Goal: Contribute content

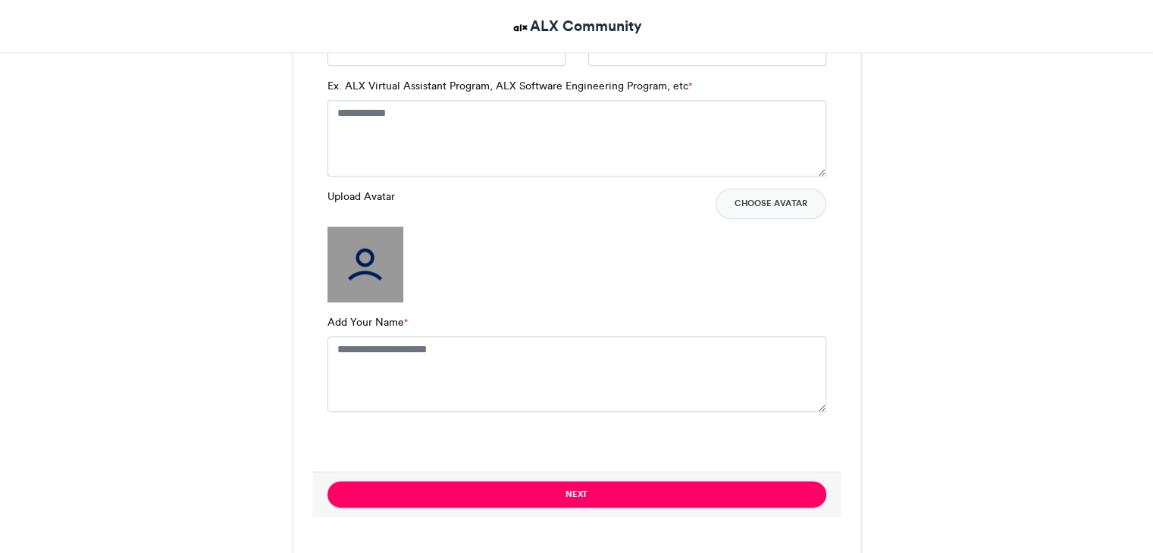
scroll to position [1718, 0]
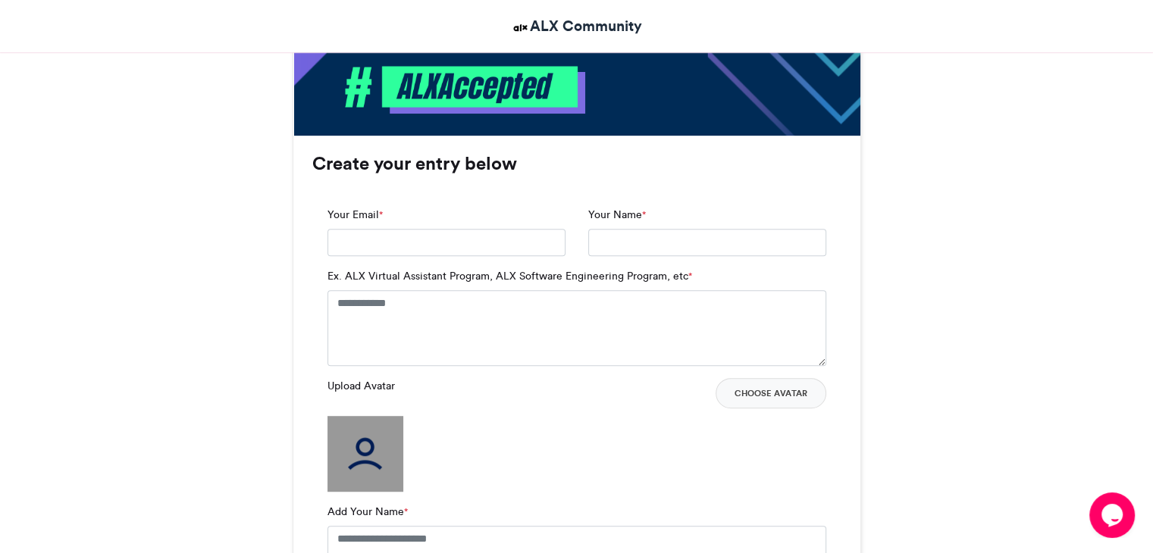
scroll to position [879, 0]
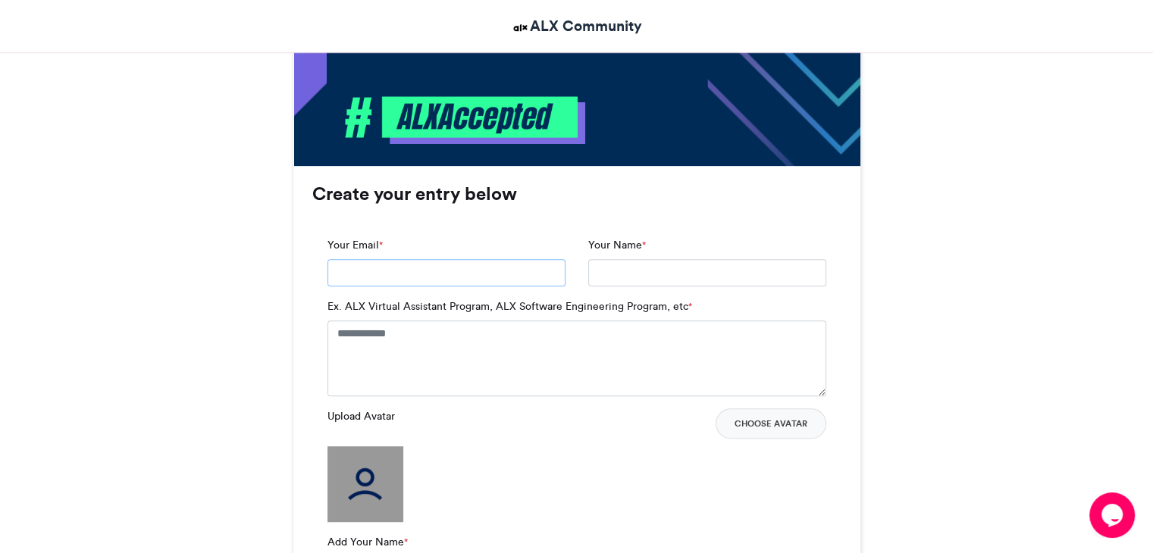
click at [400, 272] on input "Your Email *" at bounding box center [446, 272] width 238 height 27
type input "**********"
click at [603, 269] on input "Your Name *" at bounding box center [707, 272] width 238 height 27
type input "**********"
click at [347, 333] on textarea "Ex. ALX Virtual Assistant Program, ALX Software Engineering Program, etc *" at bounding box center [576, 359] width 499 height 76
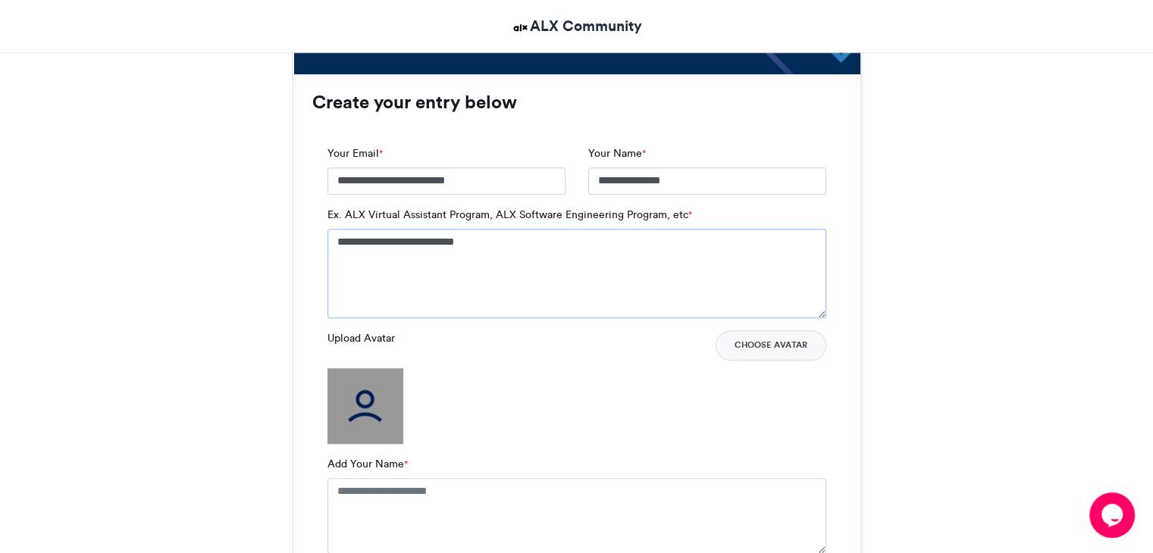
scroll to position [1000, 0]
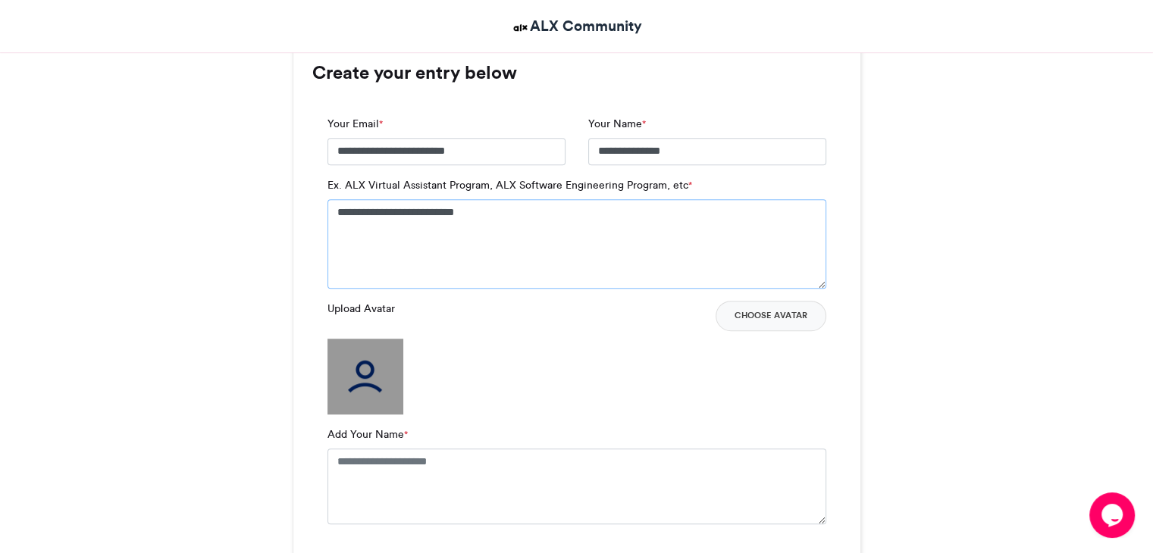
type textarea "**********"
click at [358, 359] on img at bounding box center [365, 377] width 76 height 76
click at [361, 371] on img at bounding box center [365, 377] width 76 height 76
click at [785, 323] on button "Choose Avatar" at bounding box center [771, 316] width 111 height 30
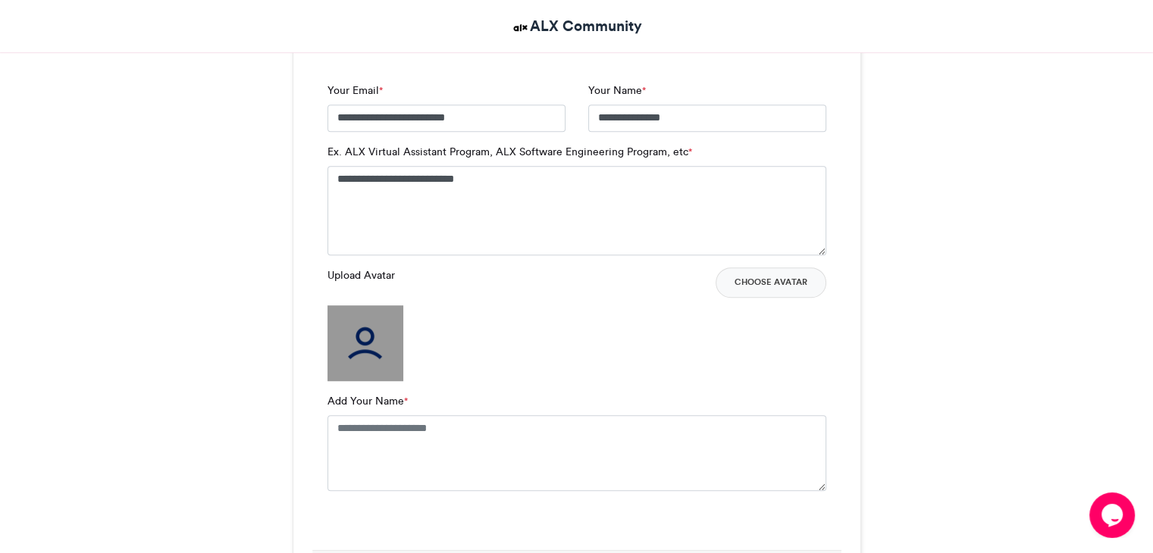
scroll to position [1020, 0]
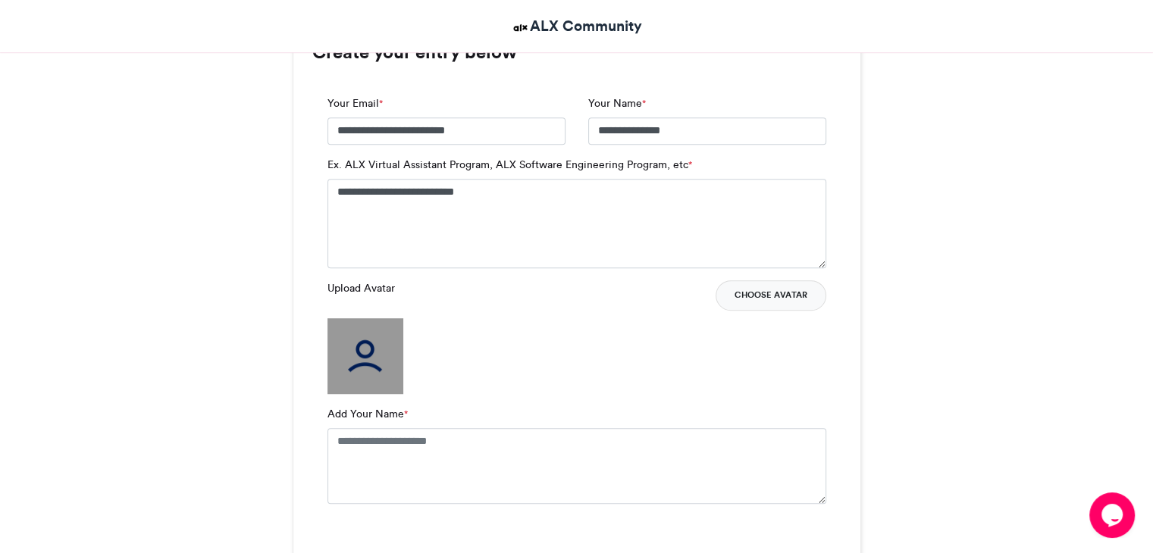
click at [779, 294] on button "Choose Avatar" at bounding box center [771, 295] width 111 height 30
click at [1073, 124] on div "ALX Accepted ALX Community [DATE] 105563 Views 46821 Entries 16192" at bounding box center [576, 530] width 1153 height 2686
click at [763, 291] on button "Choose Avatar" at bounding box center [771, 295] width 111 height 30
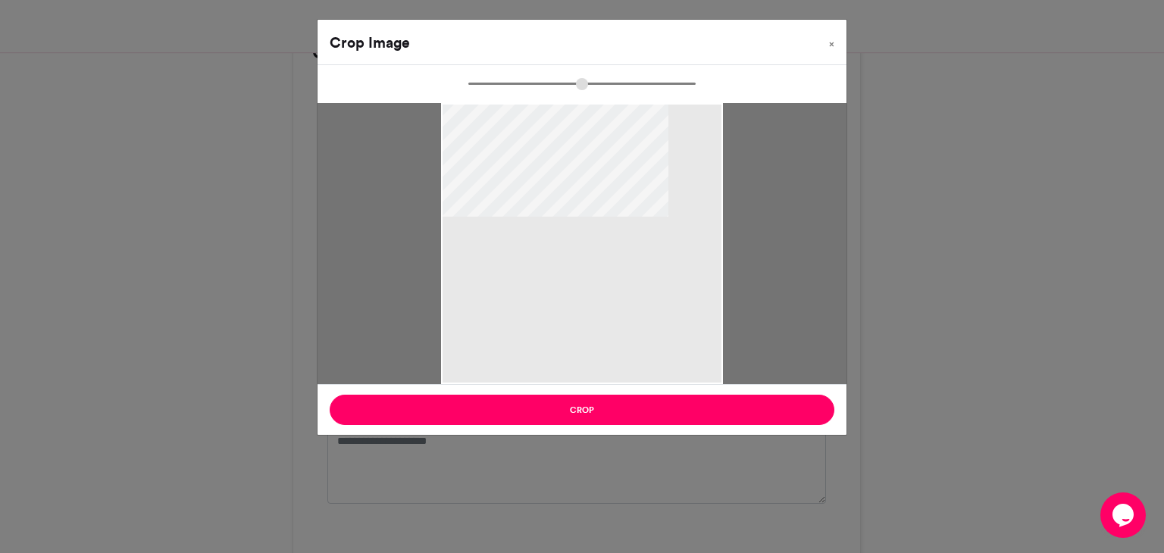
type input "******"
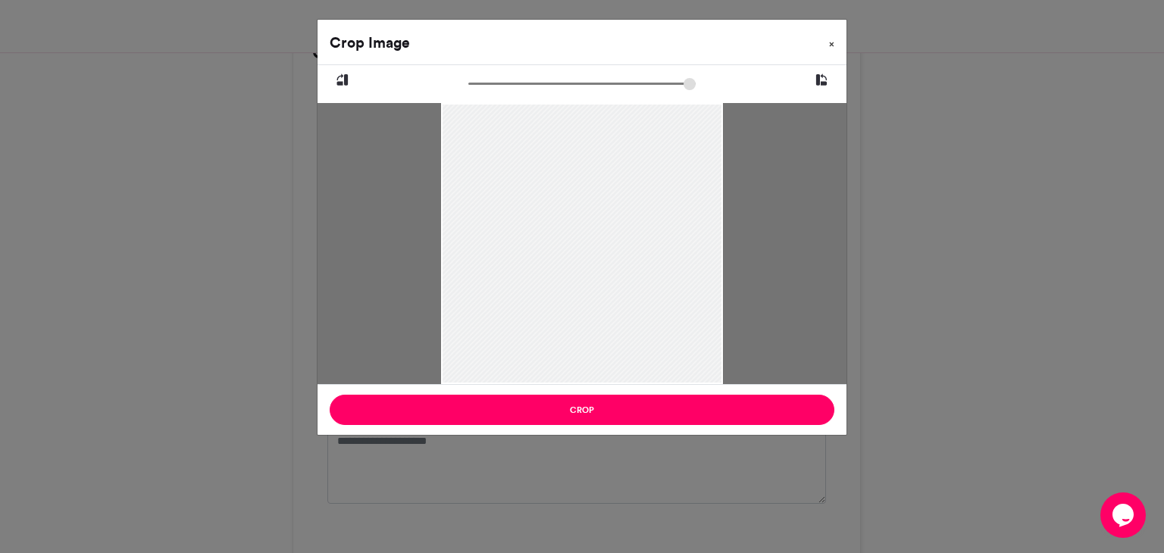
click at [829, 45] on button "×" at bounding box center [832, 41] width 30 height 42
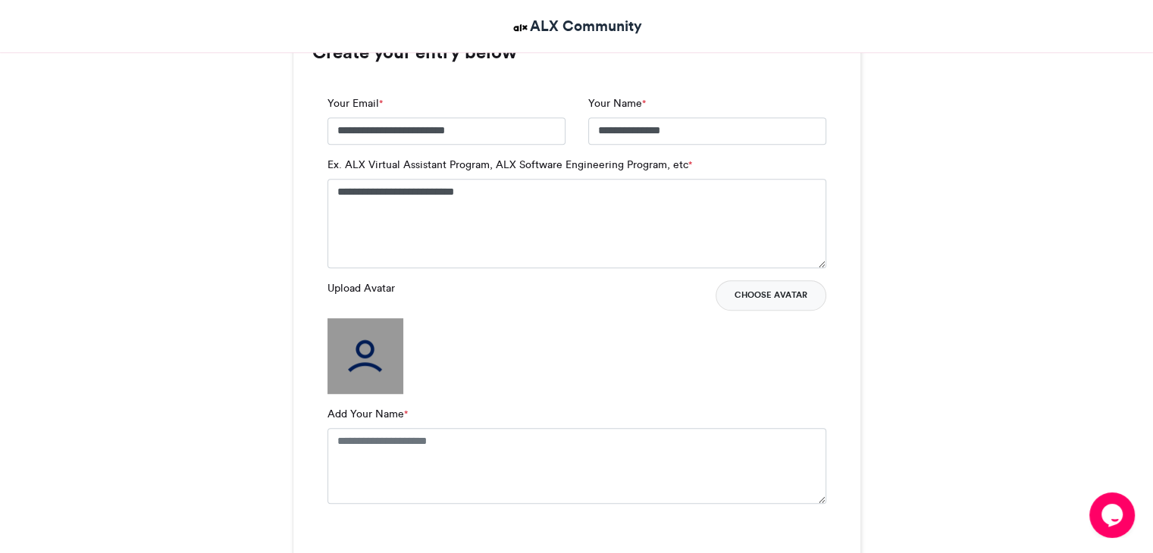
click at [760, 305] on button "Choose Avatar" at bounding box center [771, 295] width 111 height 30
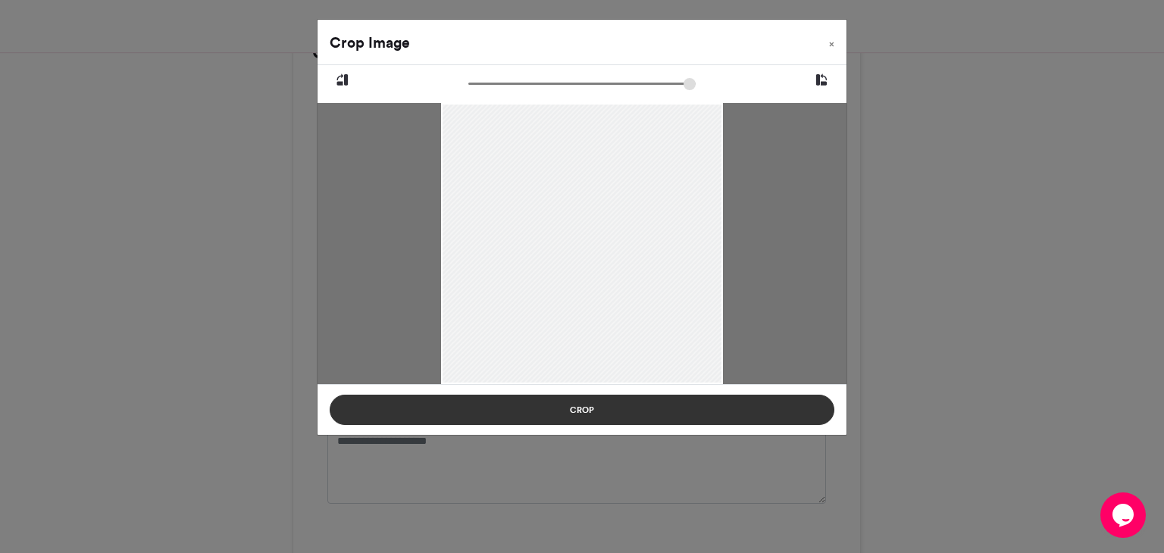
click at [590, 415] on button "Crop" at bounding box center [582, 410] width 505 height 30
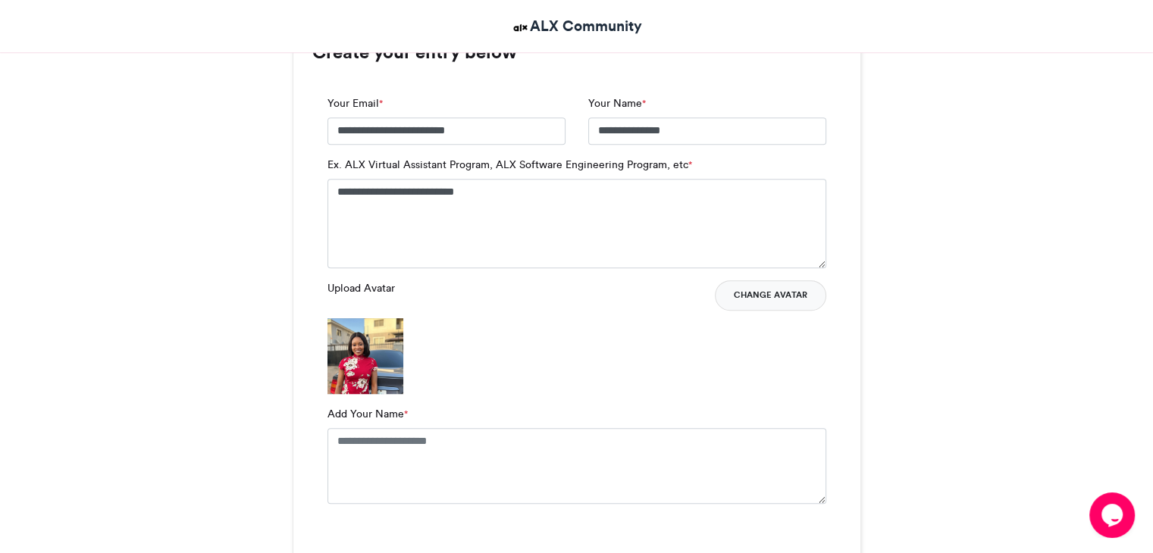
click at [769, 296] on button "Change Avatar" at bounding box center [770, 295] width 111 height 30
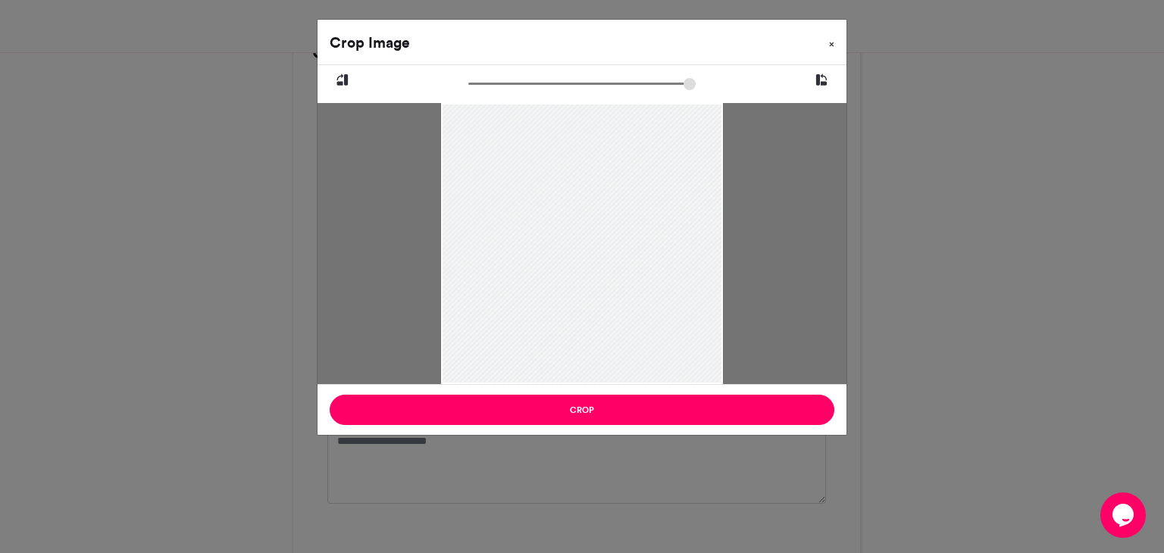
click at [829, 45] on button "×" at bounding box center [832, 41] width 30 height 42
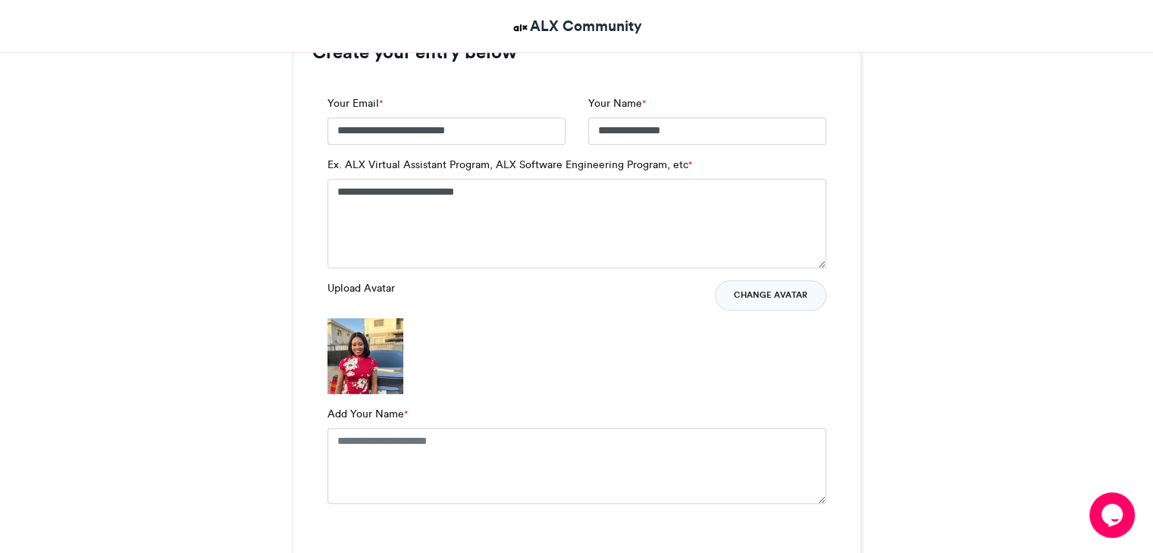
click at [770, 293] on button "Change Avatar" at bounding box center [770, 295] width 111 height 30
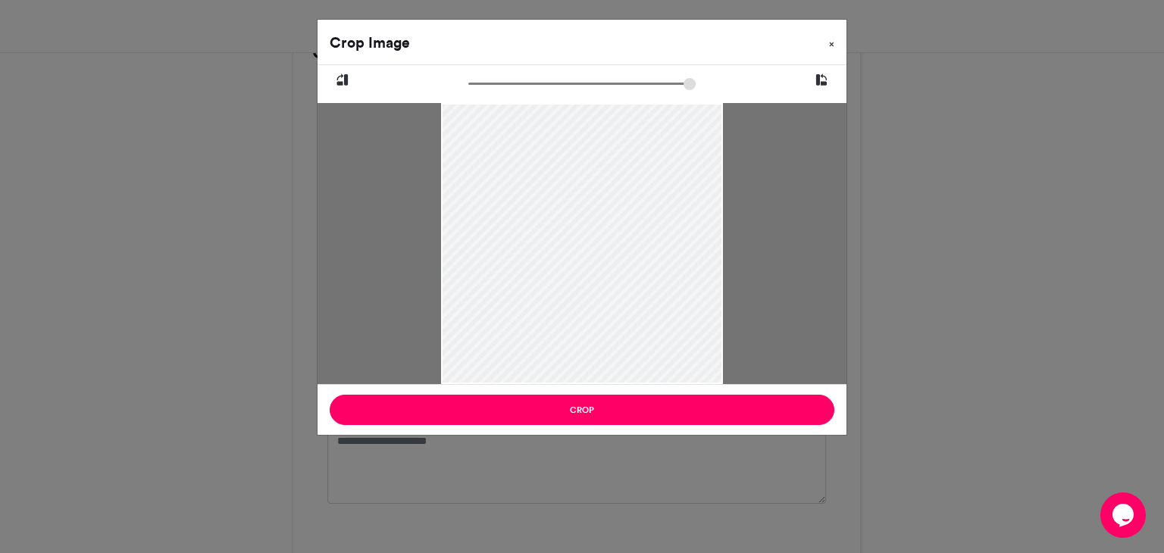
click at [832, 40] on span "×" at bounding box center [831, 43] width 5 height 9
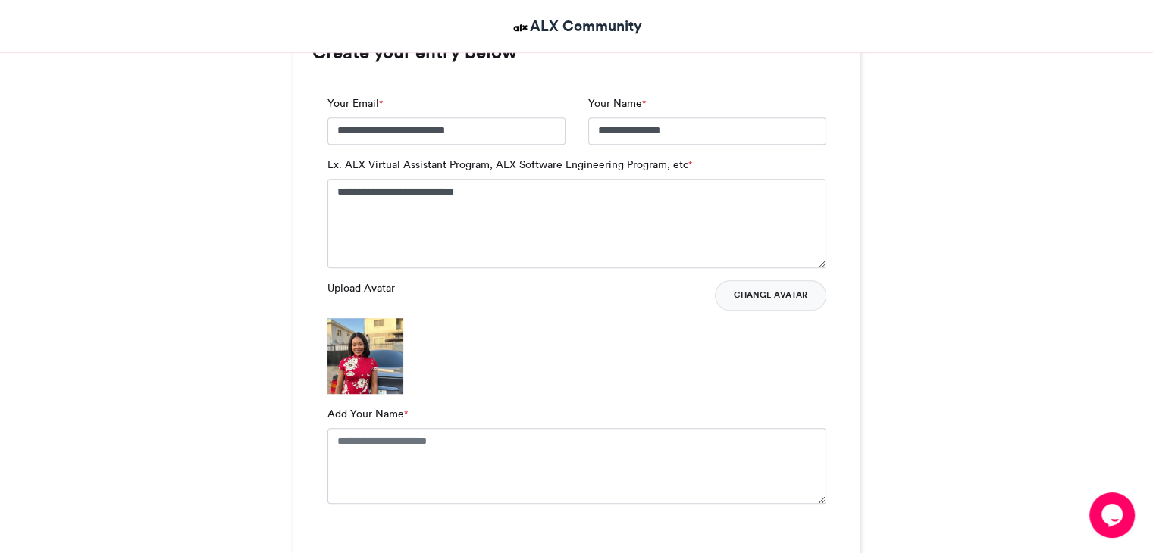
click at [752, 293] on button "Change Avatar" at bounding box center [770, 295] width 111 height 30
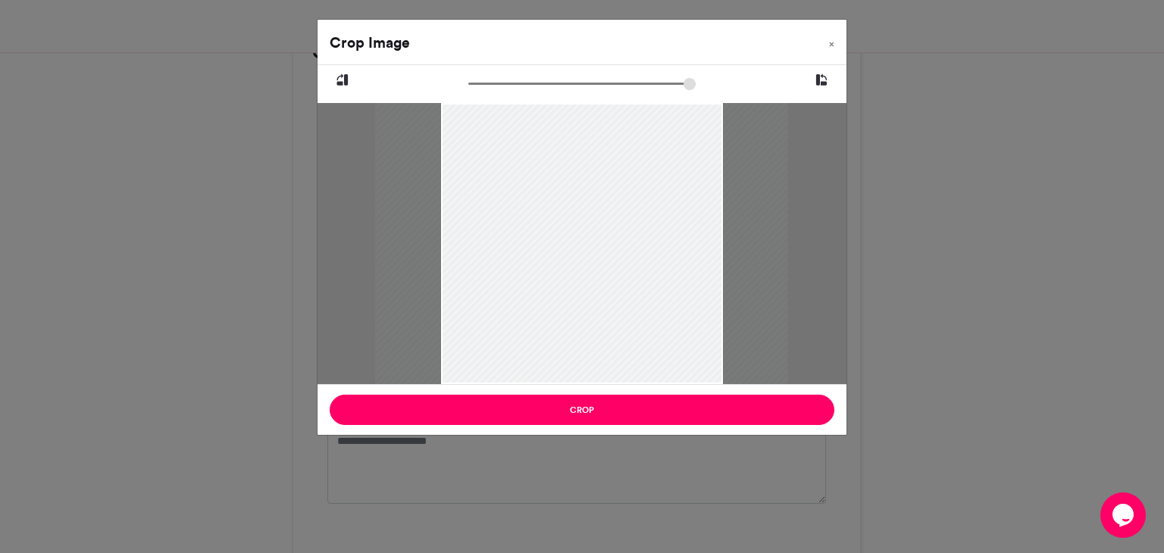
click at [489, 82] on input "zoom" at bounding box center [581, 84] width 227 height 14
click at [552, 83] on input "zoom" at bounding box center [581, 84] width 227 height 14
click at [522, 83] on input "zoom" at bounding box center [581, 84] width 227 height 14
click at [506, 85] on input "zoom" at bounding box center [581, 84] width 227 height 14
click at [491, 85] on input "zoom" at bounding box center [581, 84] width 227 height 14
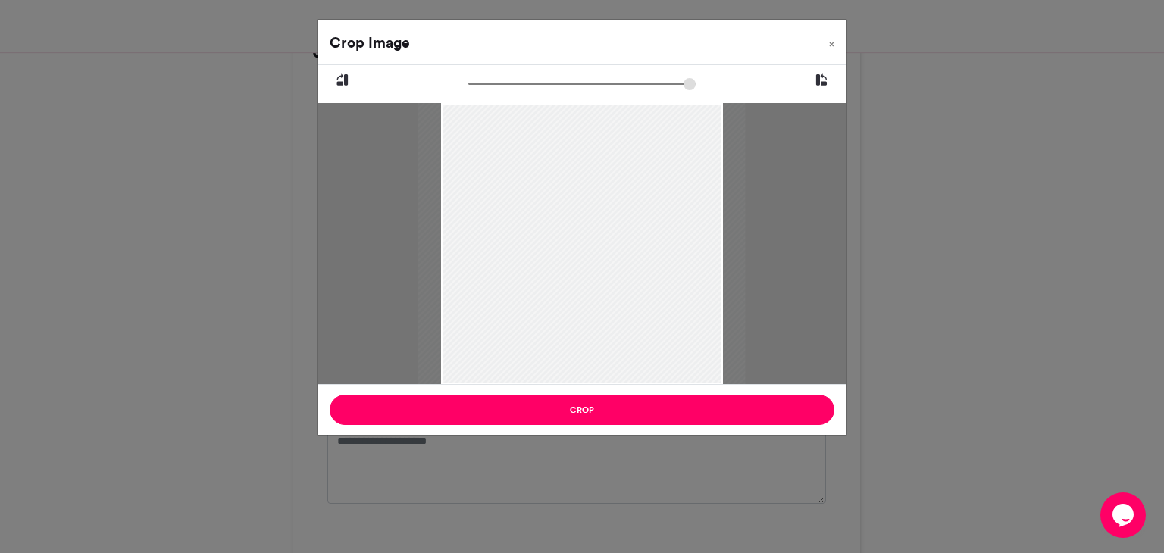
click at [479, 84] on input "zoom" at bounding box center [581, 84] width 227 height 14
click at [667, 86] on input "zoom" at bounding box center [581, 84] width 227 height 14
click at [480, 83] on input "zoom" at bounding box center [581, 84] width 227 height 14
click at [491, 83] on input "zoom" at bounding box center [581, 84] width 227 height 14
click at [515, 174] on div at bounding box center [582, 244] width 434 height 579
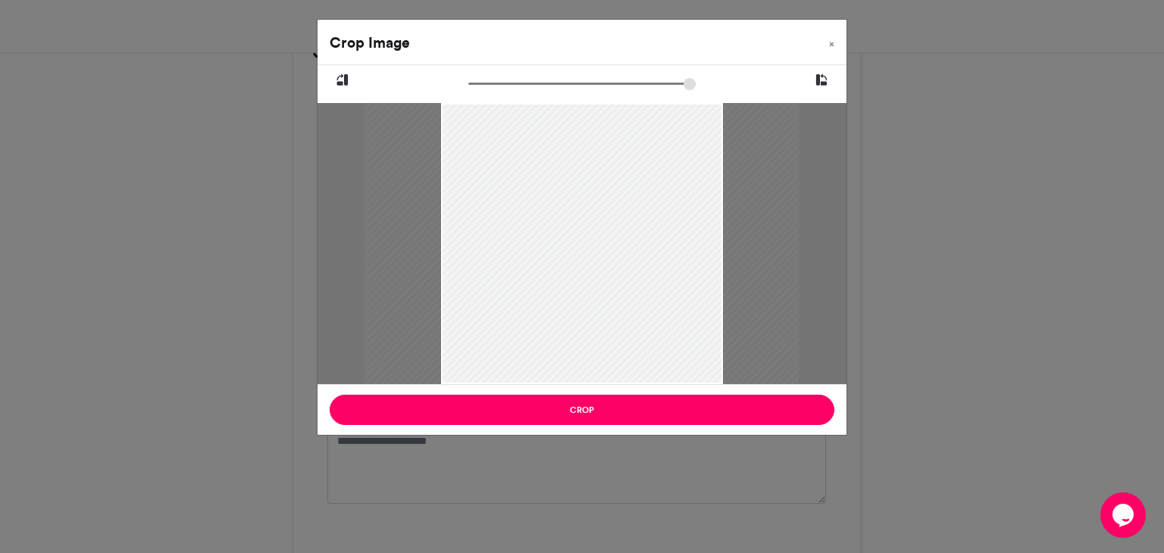
click at [515, 174] on div at bounding box center [582, 244] width 434 height 579
click at [720, 104] on div at bounding box center [582, 244] width 434 height 579
drag, startPoint x: 720, startPoint y: 104, endPoint x: 755, endPoint y: 105, distance: 34.9
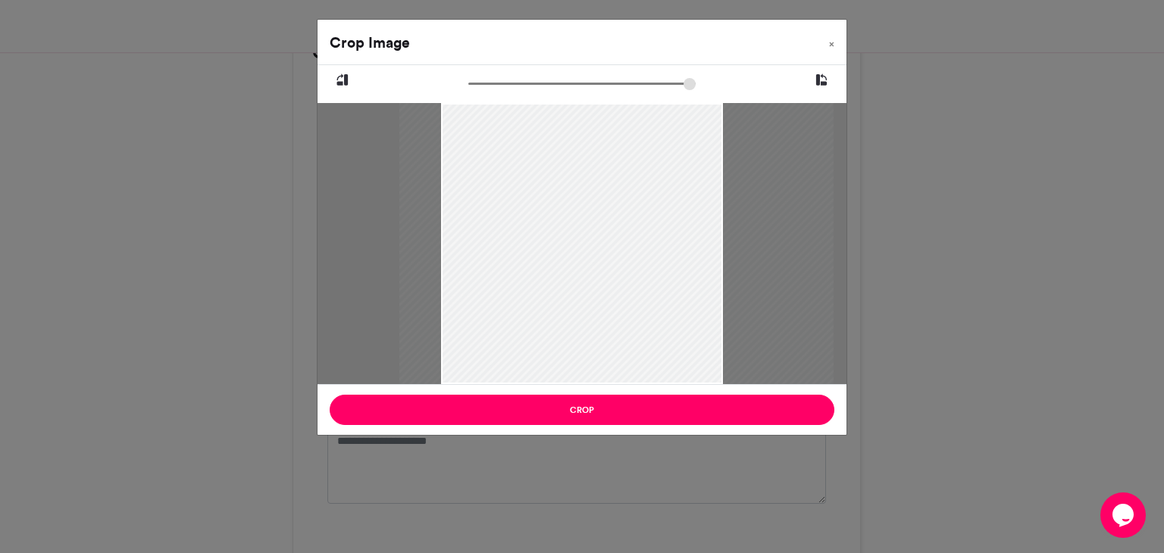
click at [755, 105] on div at bounding box center [617, 245] width 434 height 579
click at [503, 85] on input "zoom" at bounding box center [581, 84] width 227 height 14
click at [488, 86] on input "zoom" at bounding box center [581, 84] width 227 height 14
click at [477, 85] on input "zoom" at bounding box center [581, 84] width 227 height 14
type input "******"
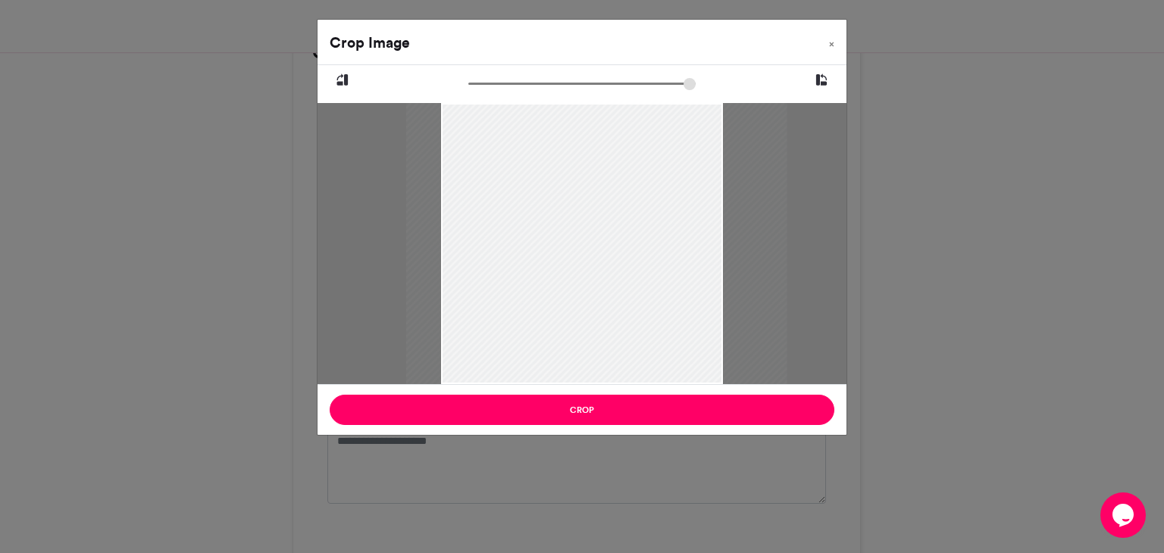
click at [485, 84] on input "zoom" at bounding box center [581, 84] width 227 height 14
drag, startPoint x: 652, startPoint y: 159, endPoint x: 682, endPoint y: 143, distance: 34.6
click at [682, 143] on div at bounding box center [627, 227] width 381 height 507
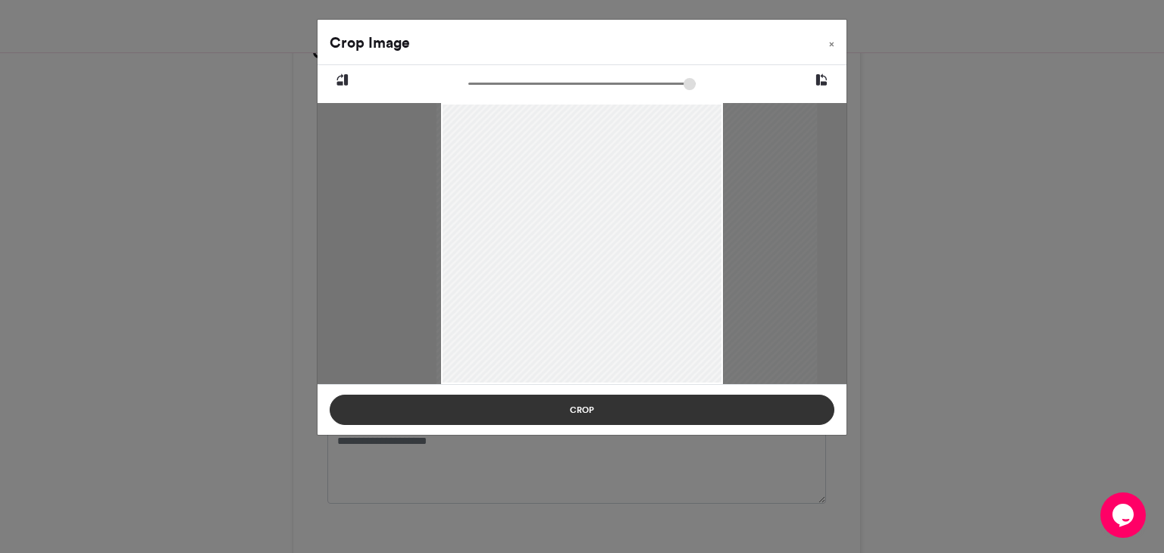
click at [646, 406] on button "Crop" at bounding box center [582, 410] width 505 height 30
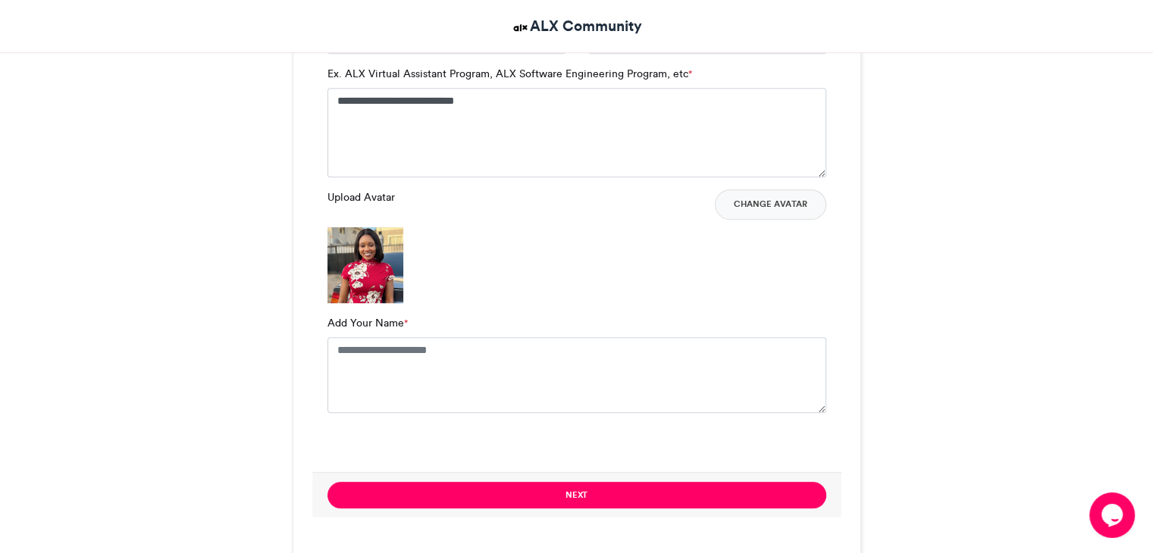
scroll to position [1142, 0]
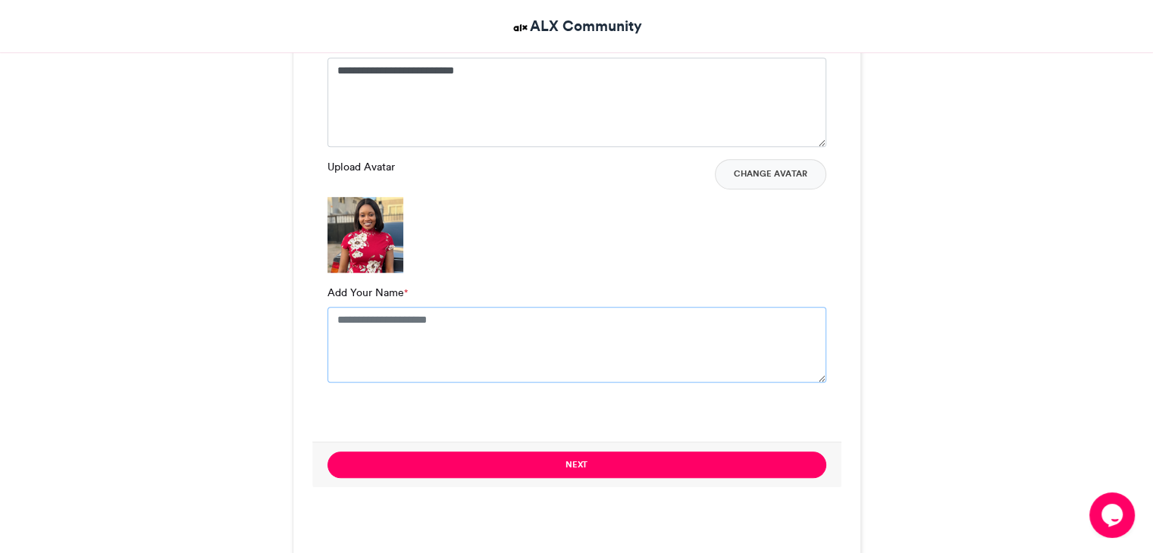
click at [352, 318] on textarea "Add Your Name *" at bounding box center [576, 345] width 499 height 76
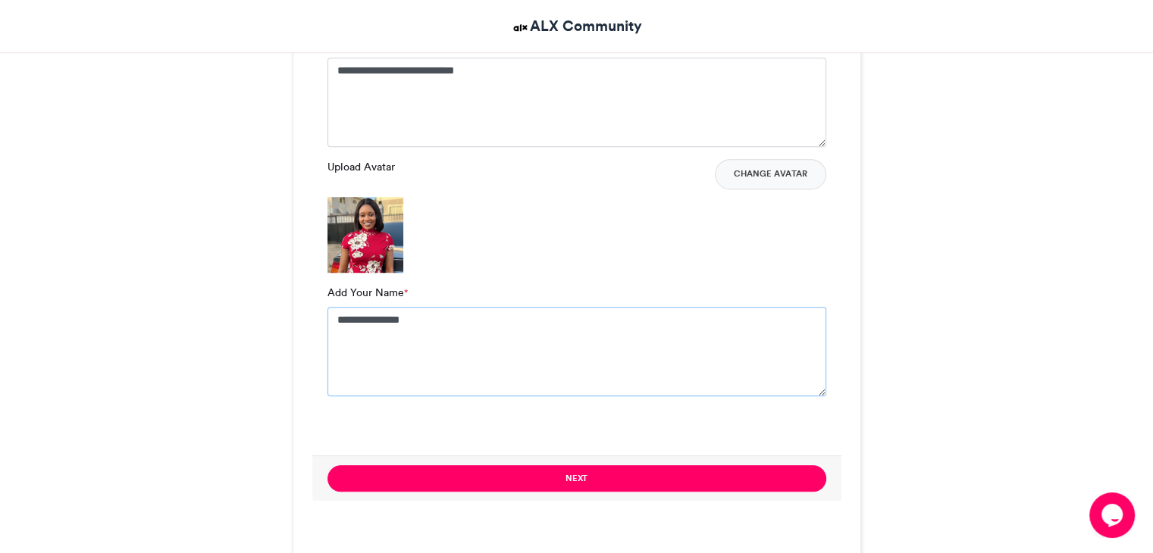
click at [380, 316] on textarea "**********" at bounding box center [576, 351] width 499 height 89
click at [409, 319] on textarea "**********" at bounding box center [576, 351] width 499 height 89
click at [449, 341] on textarea "**********" at bounding box center [576, 351] width 499 height 89
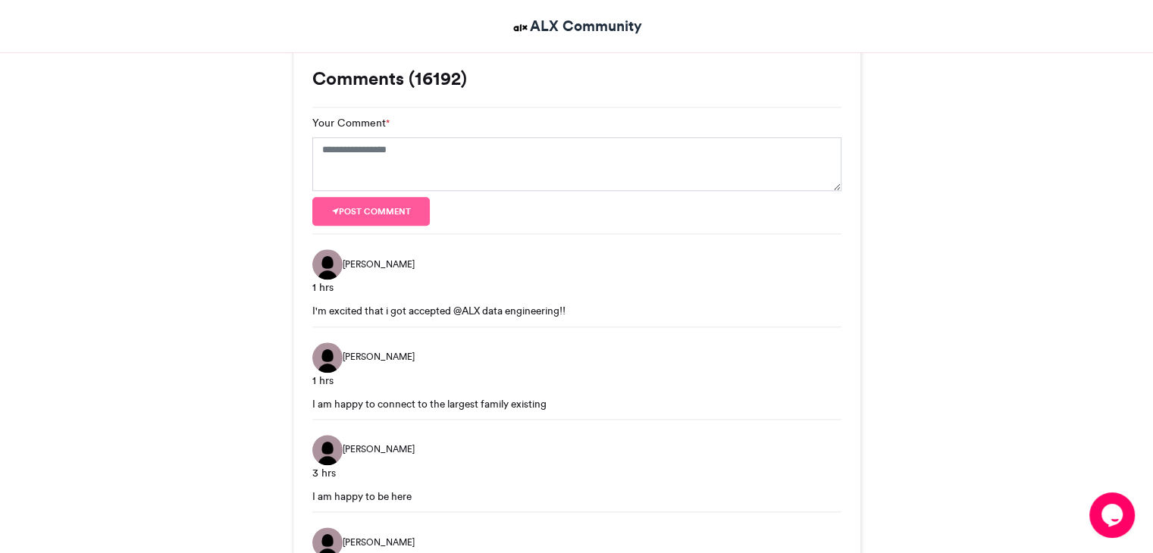
scroll to position [1657, 0]
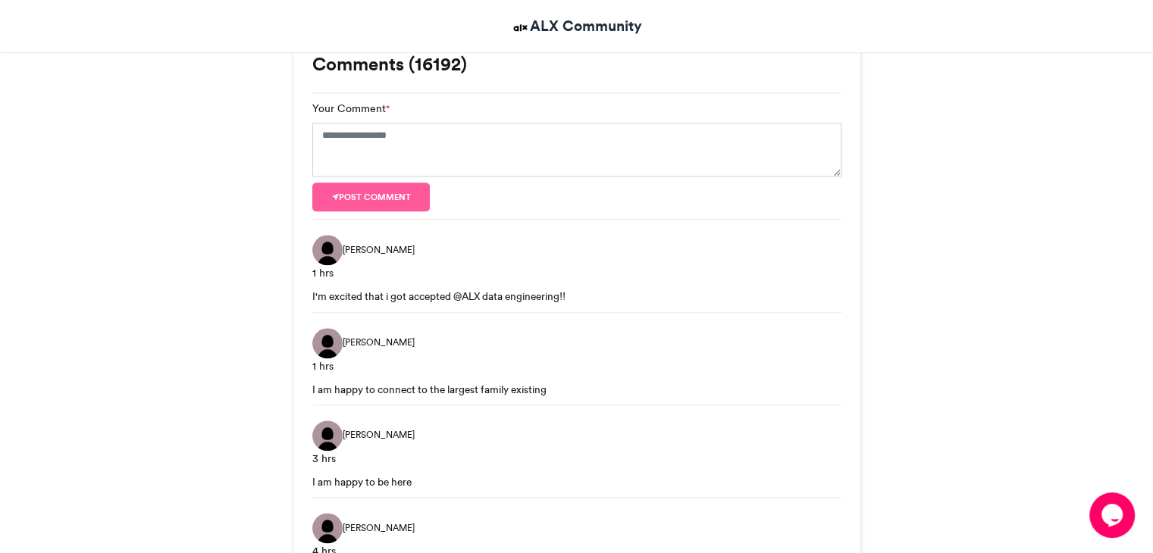
type textarea "**********"
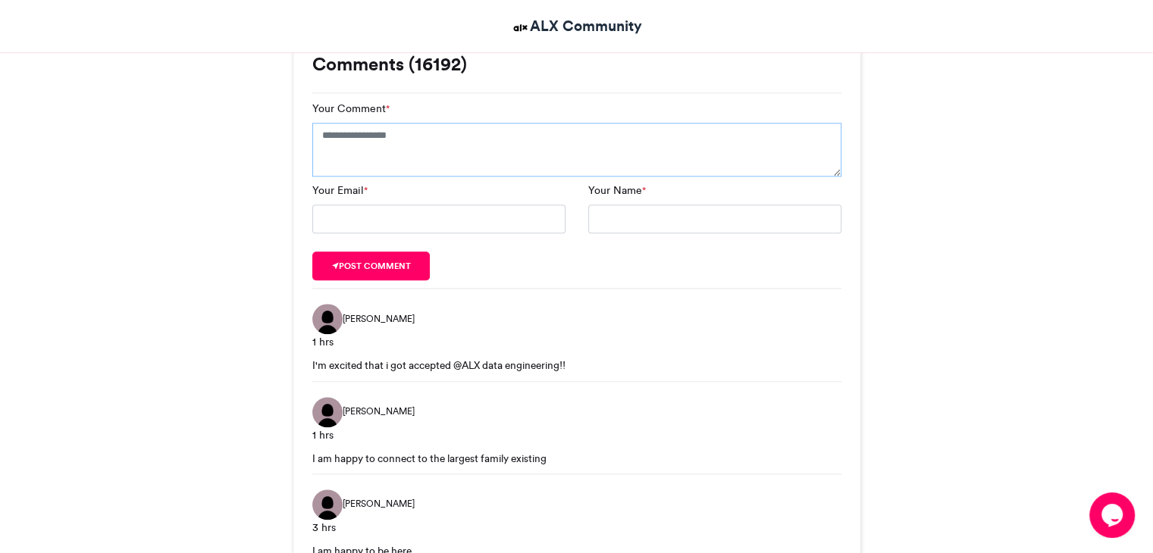
click at [327, 134] on textarea "Your Comment *" at bounding box center [576, 150] width 529 height 55
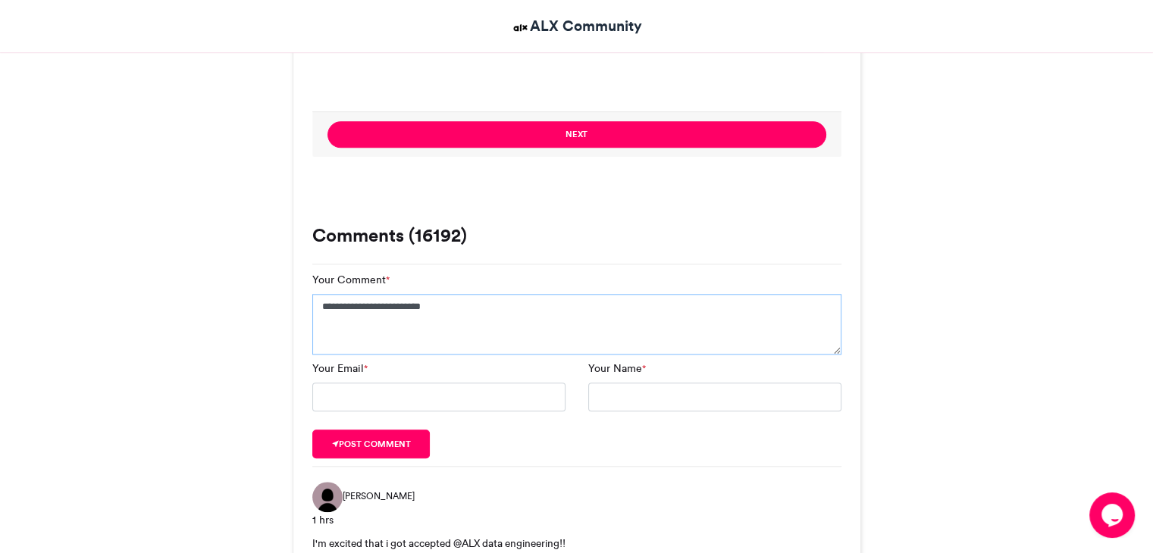
scroll to position [1516, 0]
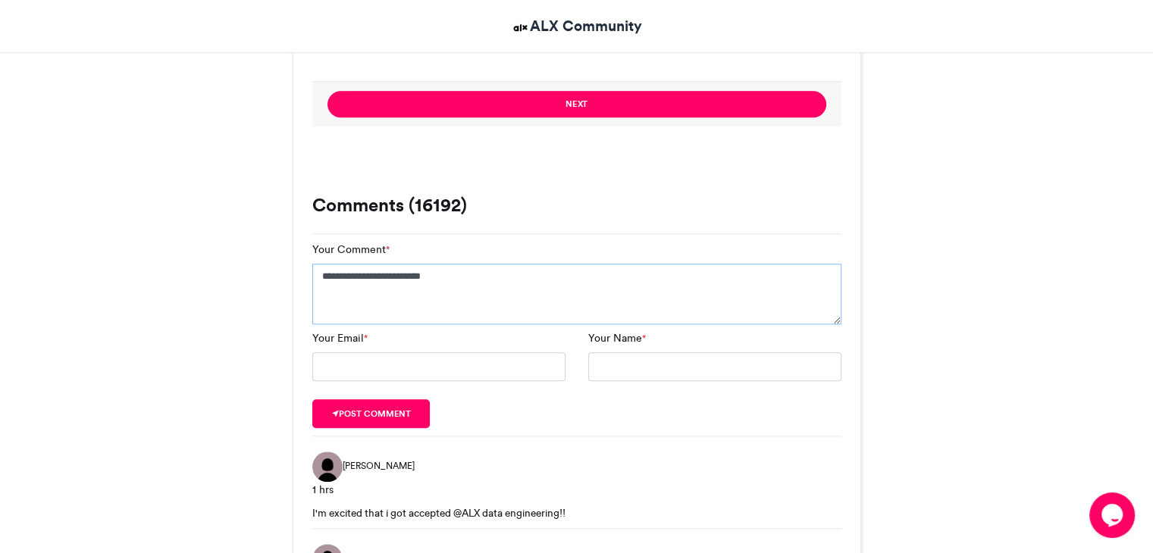
type textarea "**********"
click at [406, 364] on input "Your Email *" at bounding box center [438, 366] width 253 height 29
type input "**********"
click at [609, 358] on input "Your Name *" at bounding box center [714, 366] width 253 height 29
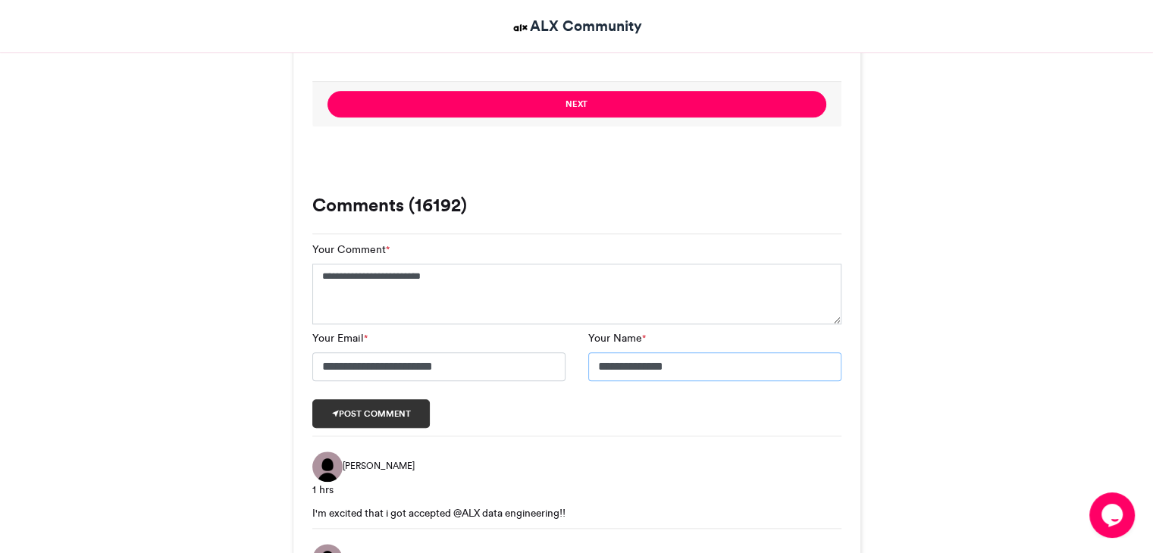
type input "**********"
click at [409, 419] on button "Post comment" at bounding box center [371, 413] width 118 height 29
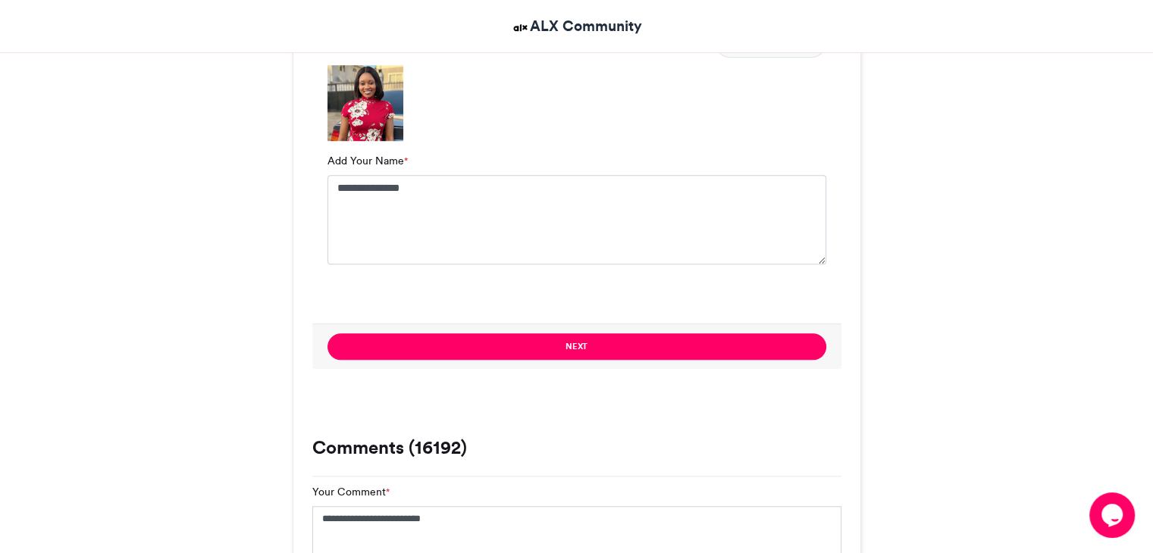
scroll to position [1243, 0]
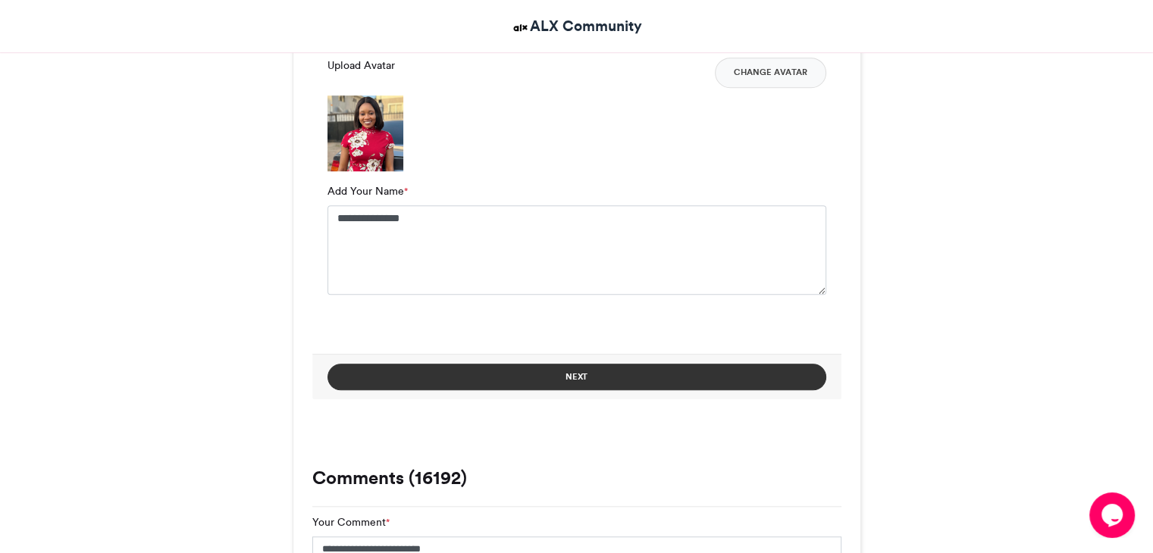
click at [650, 376] on button "Next" at bounding box center [576, 377] width 499 height 27
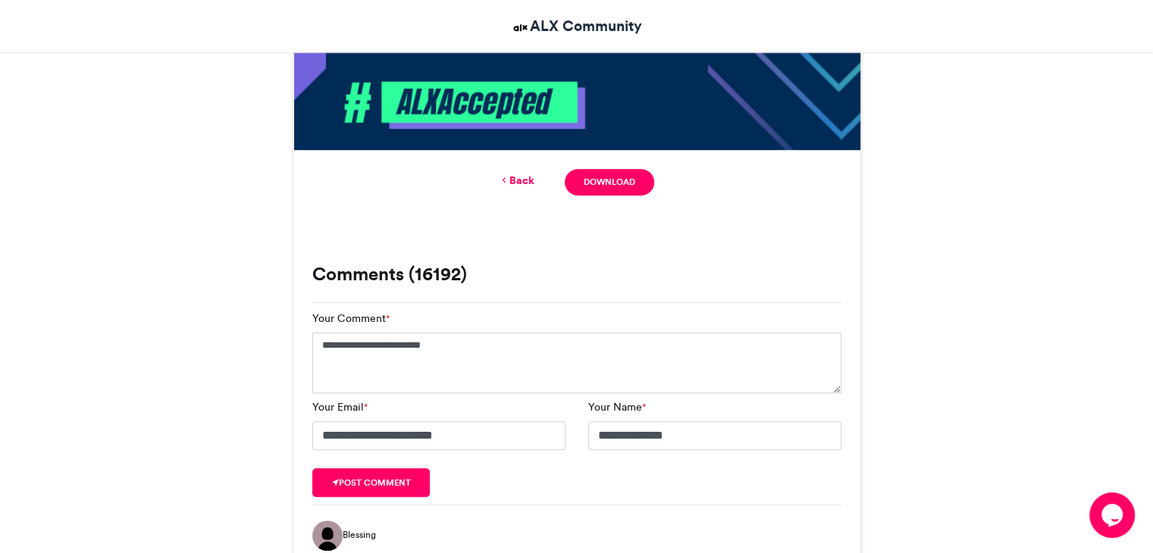
scroll to position [904, 0]
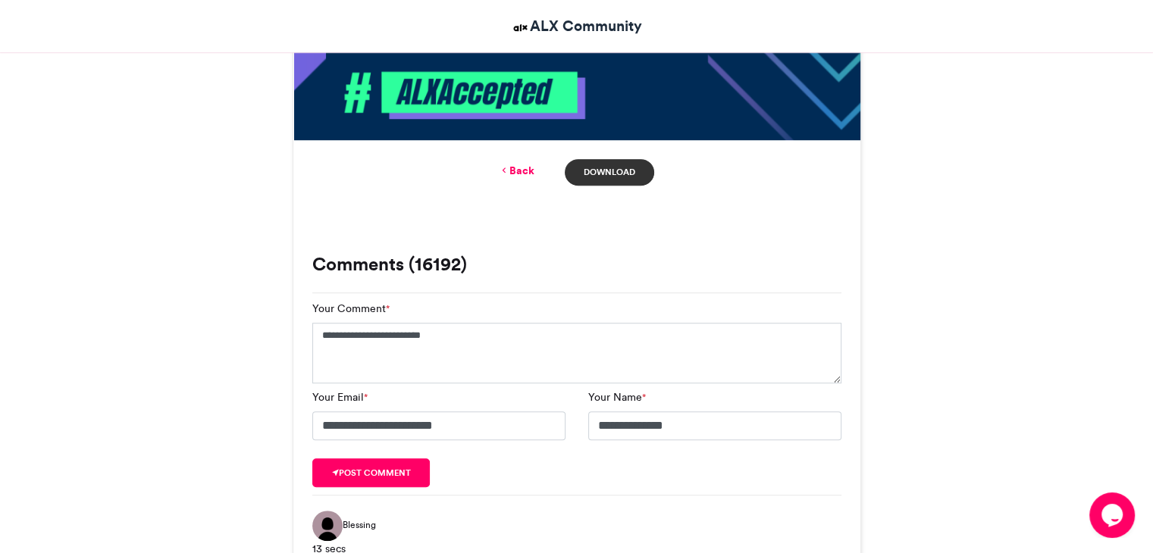
click at [613, 173] on link "Download" at bounding box center [609, 172] width 89 height 27
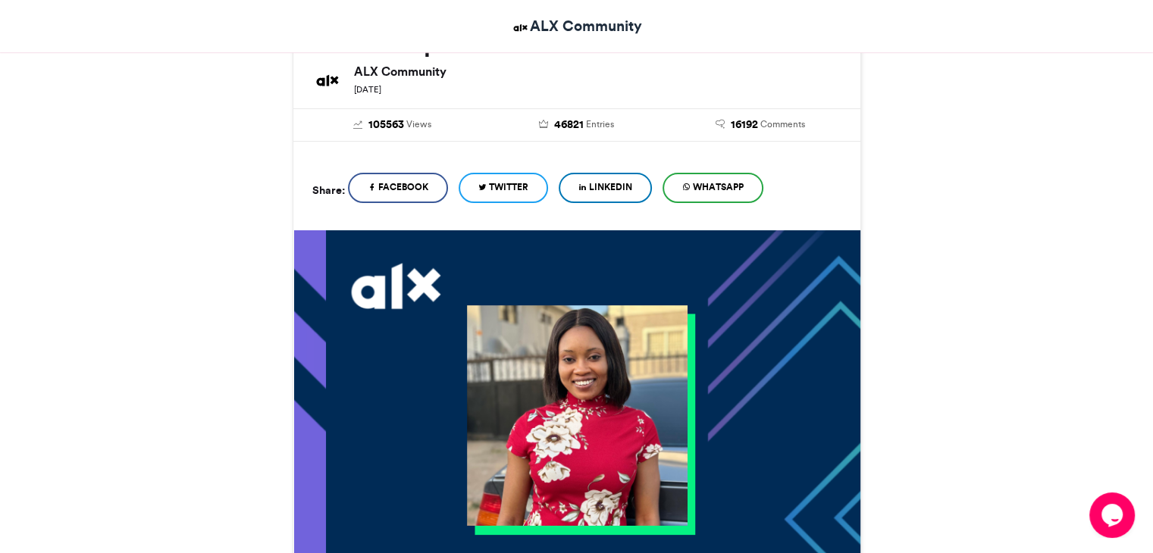
scroll to position [218, 0]
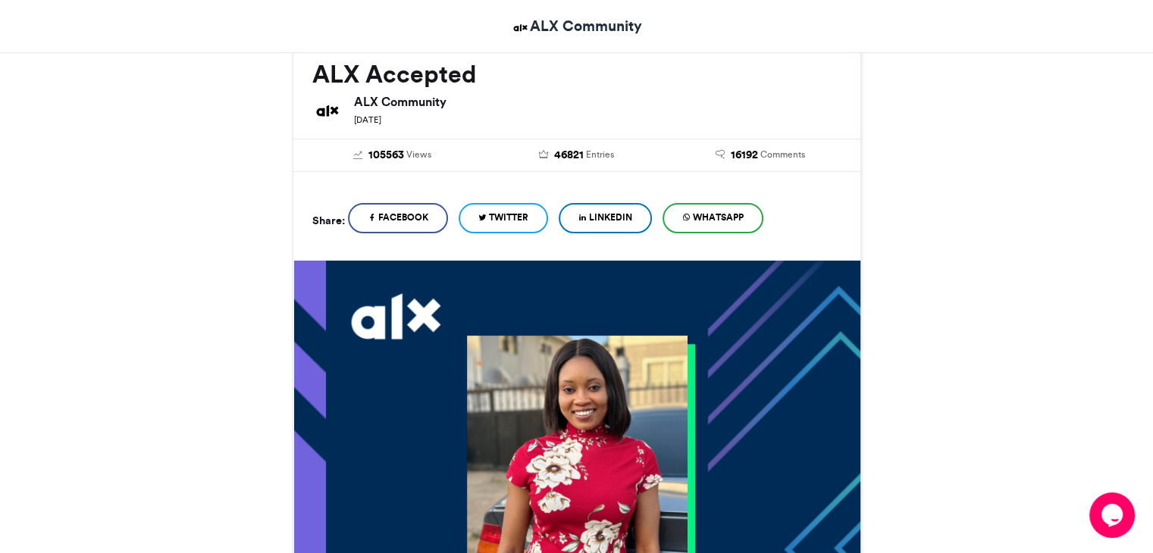
click at [597, 221] on span "LinkedIn" at bounding box center [610, 218] width 43 height 14
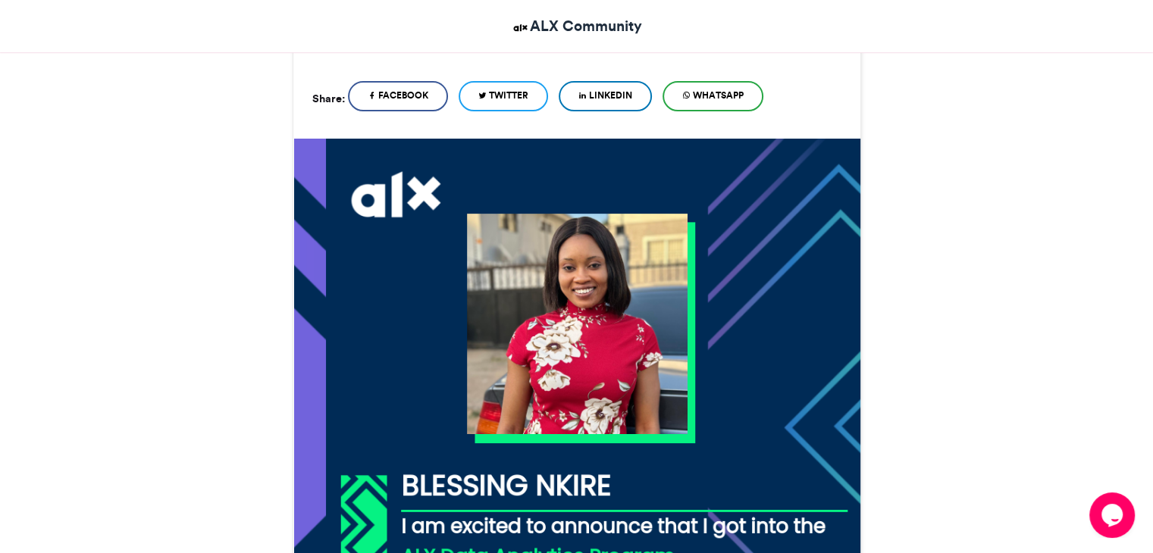
scroll to position [309, 0]
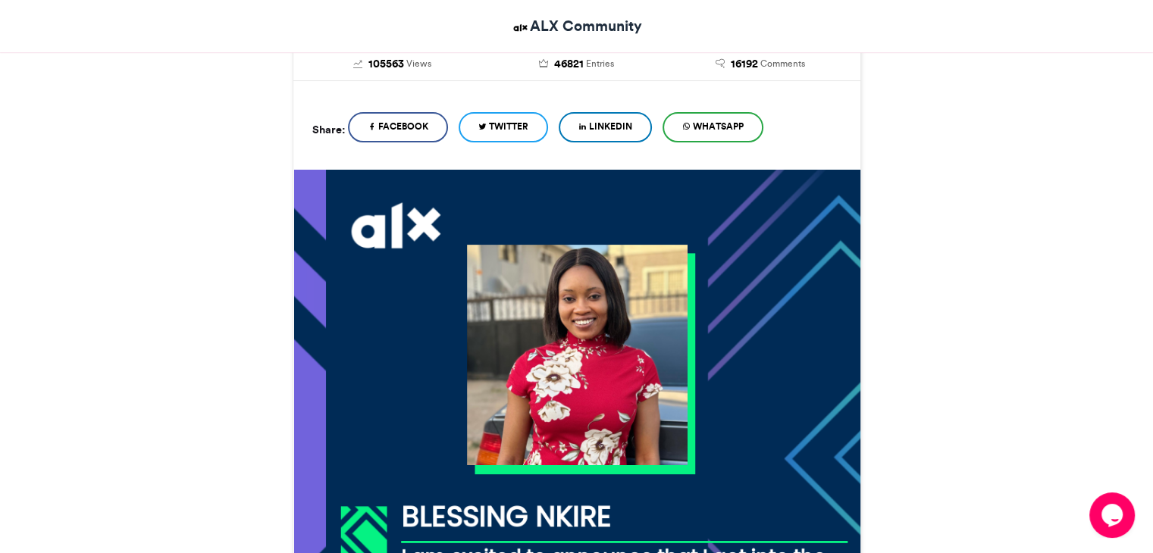
click at [612, 136] on link "LinkedIn" at bounding box center [605, 127] width 93 height 30
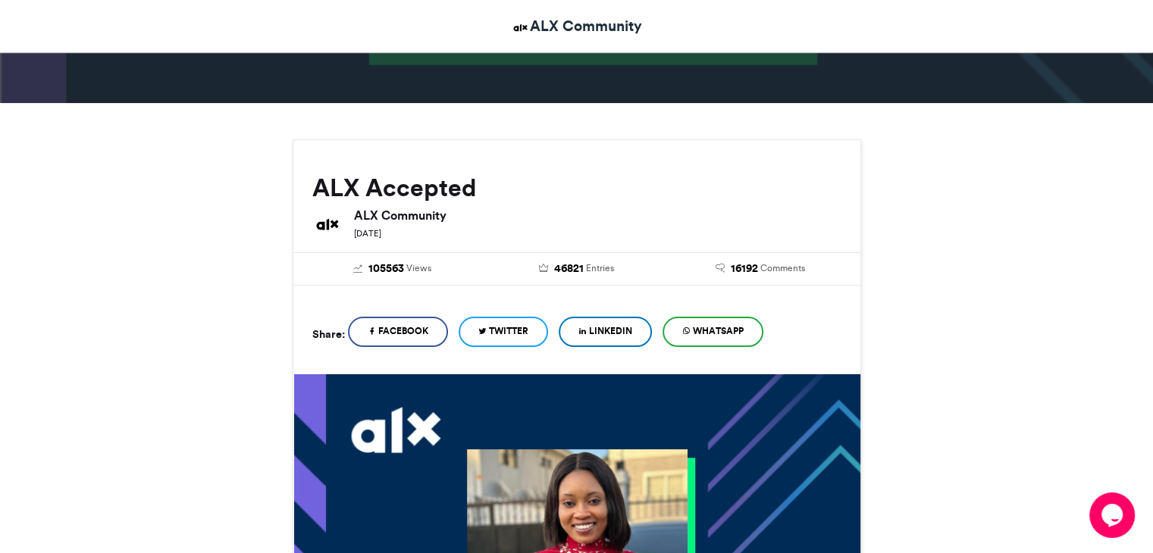
scroll to position [83, 0]
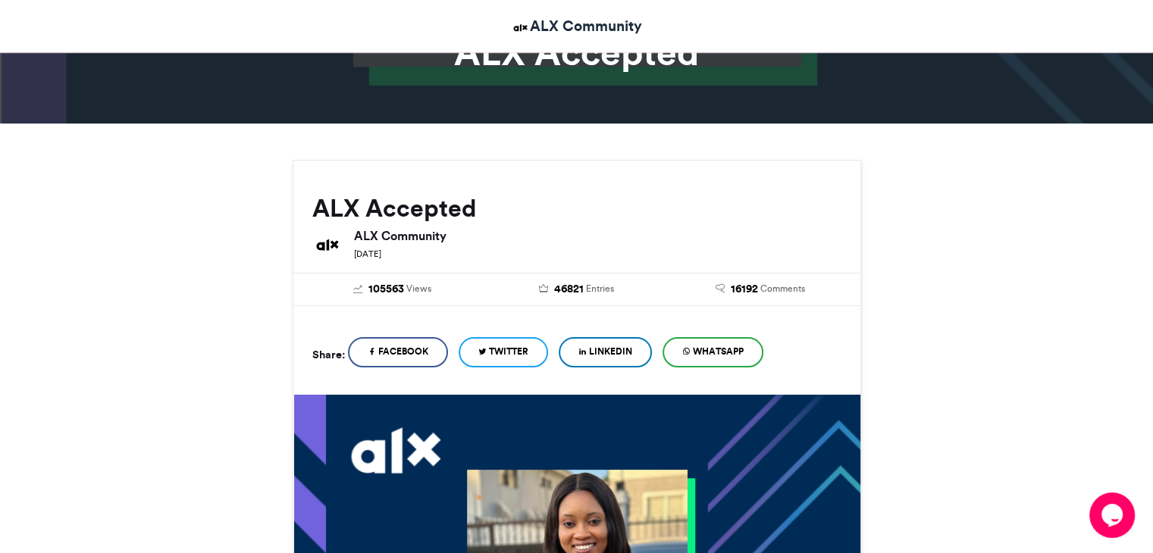
click at [741, 352] on span "WhatsApp" at bounding box center [718, 352] width 51 height 14
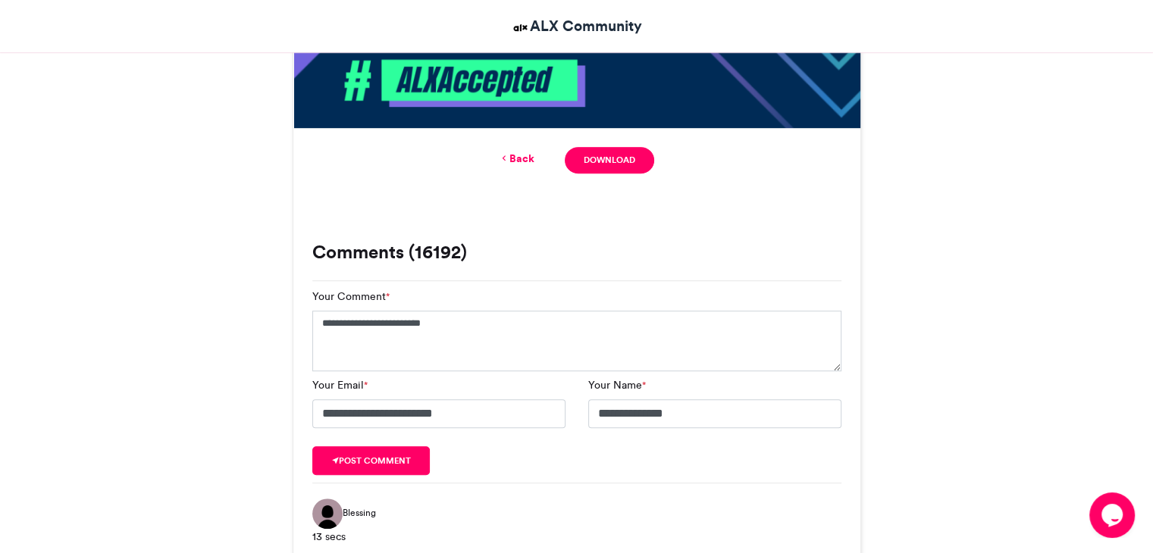
scroll to position [923, 0]
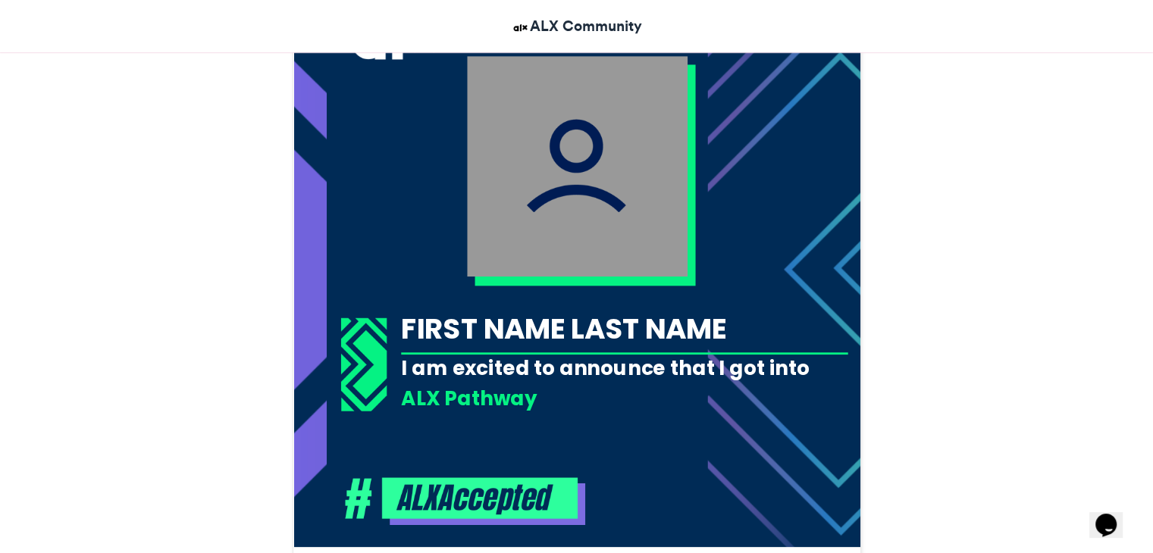
scroll to position [494, 0]
